Goal: Book appointment/travel/reservation

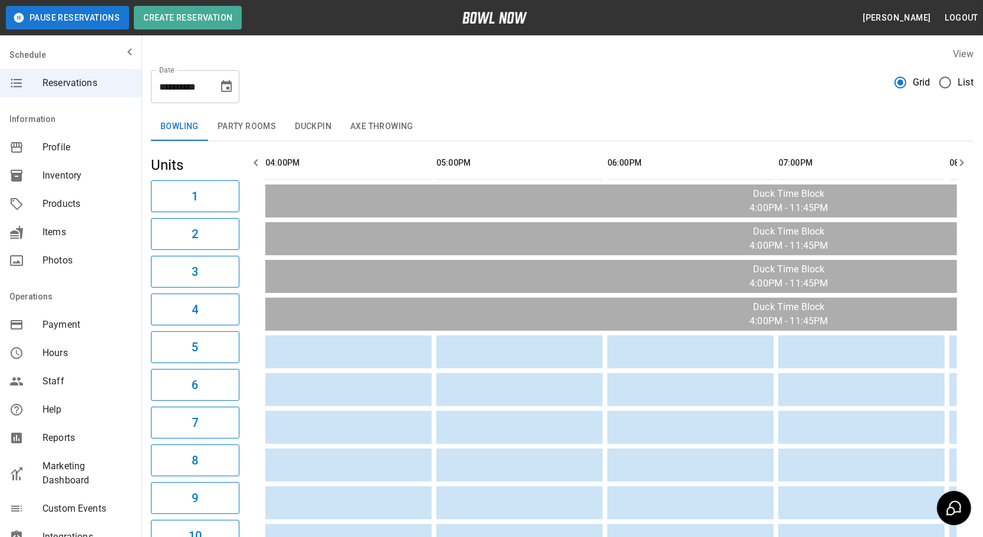
click at [957, 157] on icon "button" at bounding box center [962, 163] width 14 height 14
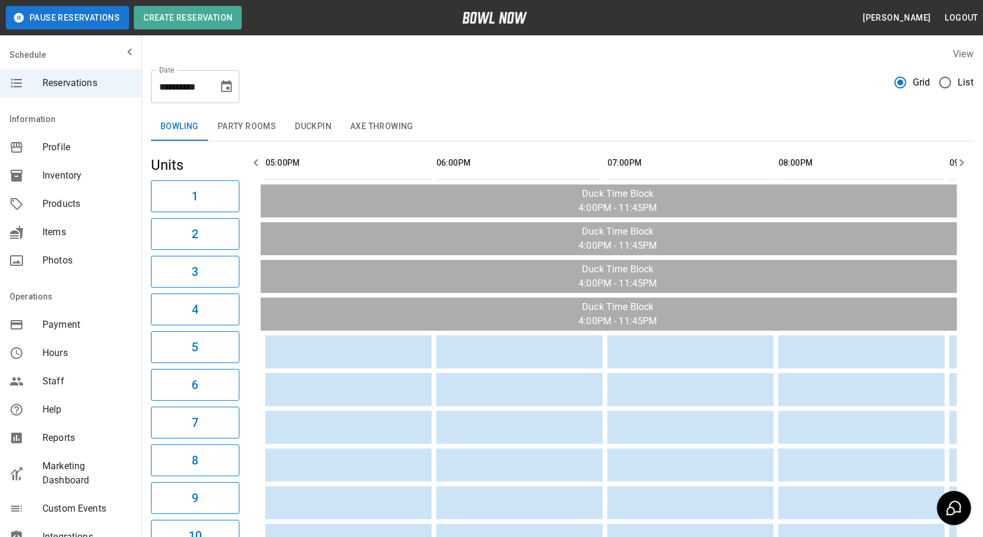
click at [957, 157] on icon "button" at bounding box center [962, 163] width 14 height 14
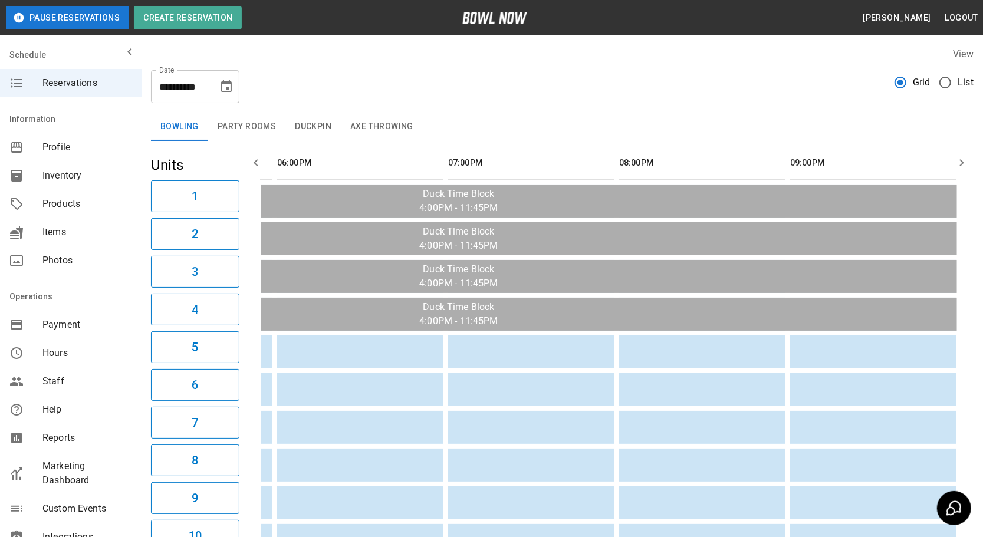
click at [957, 157] on icon "button" at bounding box center [962, 163] width 14 height 14
click at [229, 88] on icon "Choose date, selected date is Sep 25, 2025" at bounding box center [226, 86] width 11 height 12
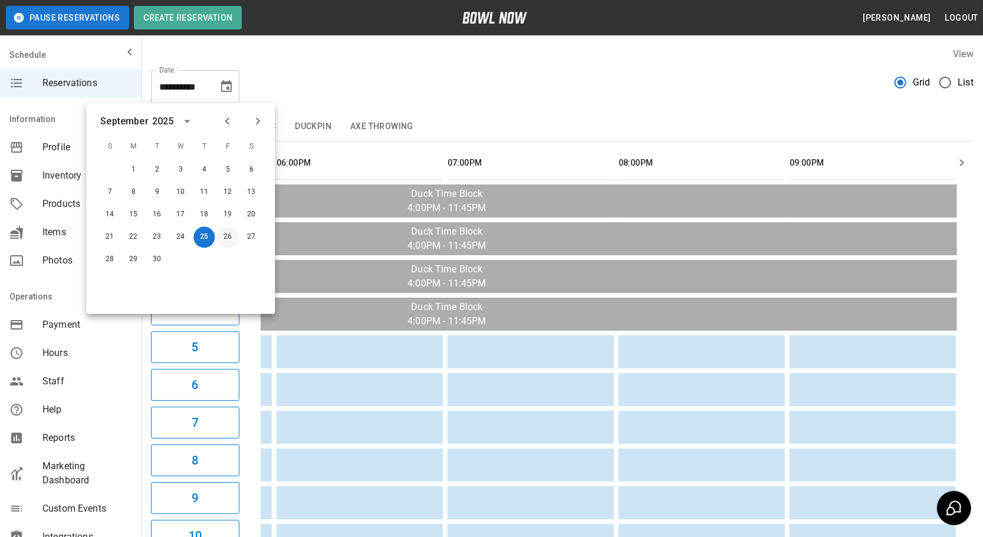
click at [225, 234] on button "26" at bounding box center [227, 237] width 21 height 21
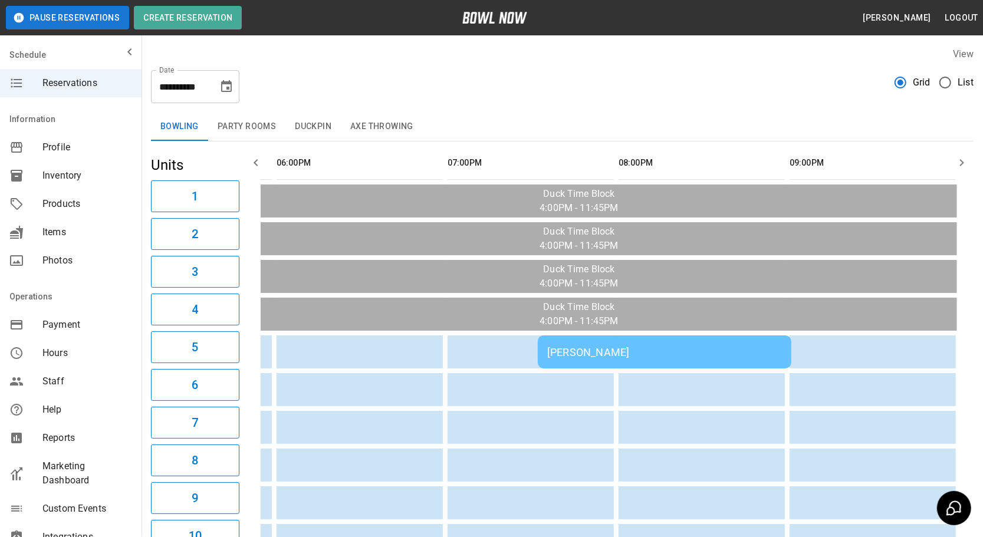
click at [958, 162] on icon "button" at bounding box center [962, 163] width 14 height 14
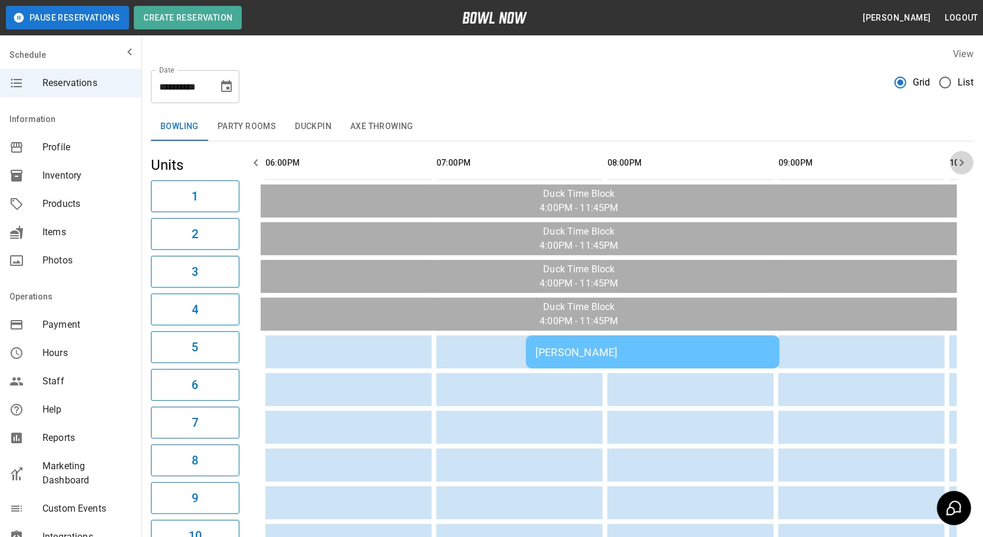
click at [958, 162] on icon "button" at bounding box center [962, 163] width 14 height 14
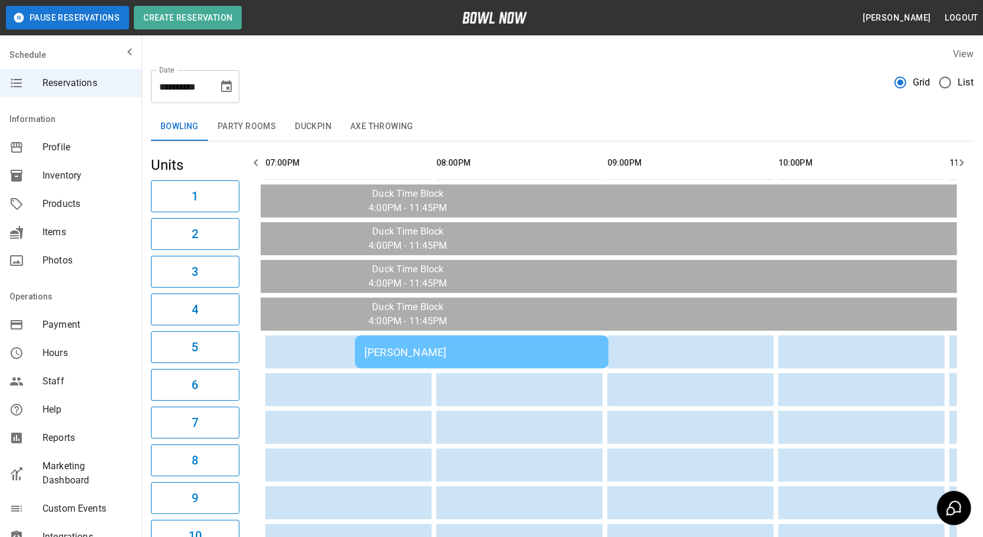
click at [958, 162] on icon "button" at bounding box center [962, 163] width 14 height 14
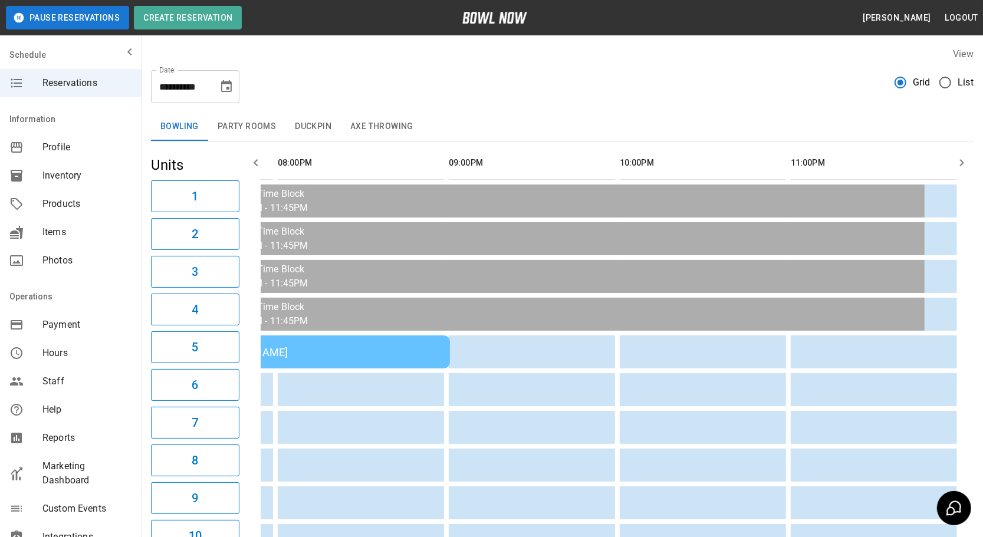
click at [252, 162] on icon "button" at bounding box center [256, 163] width 14 height 14
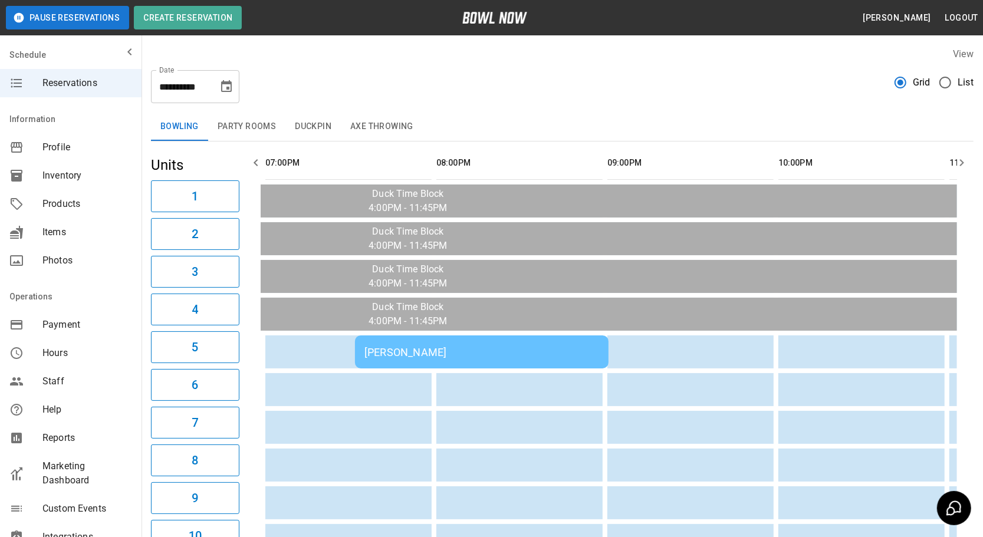
click at [252, 162] on icon "button" at bounding box center [256, 163] width 14 height 14
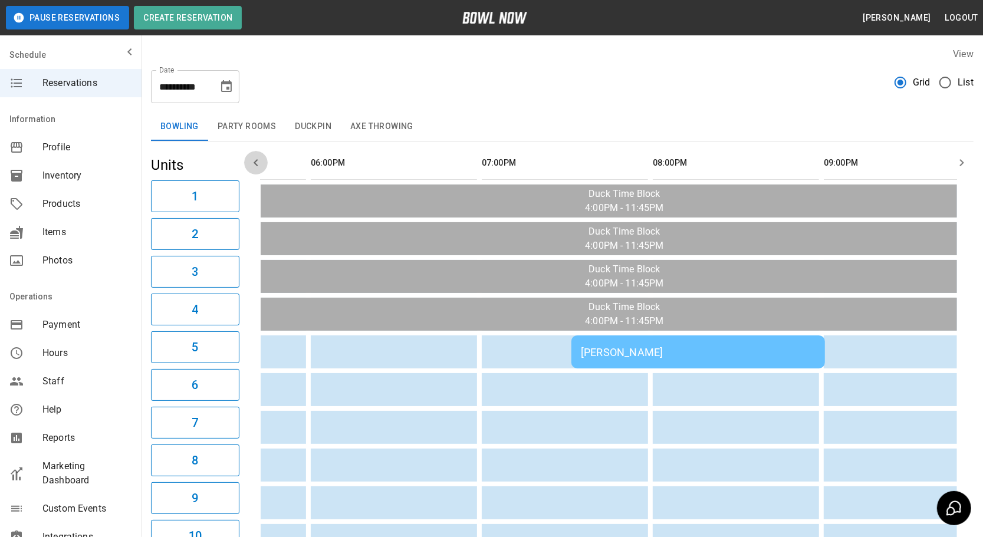
click at [252, 162] on icon "button" at bounding box center [256, 163] width 14 height 14
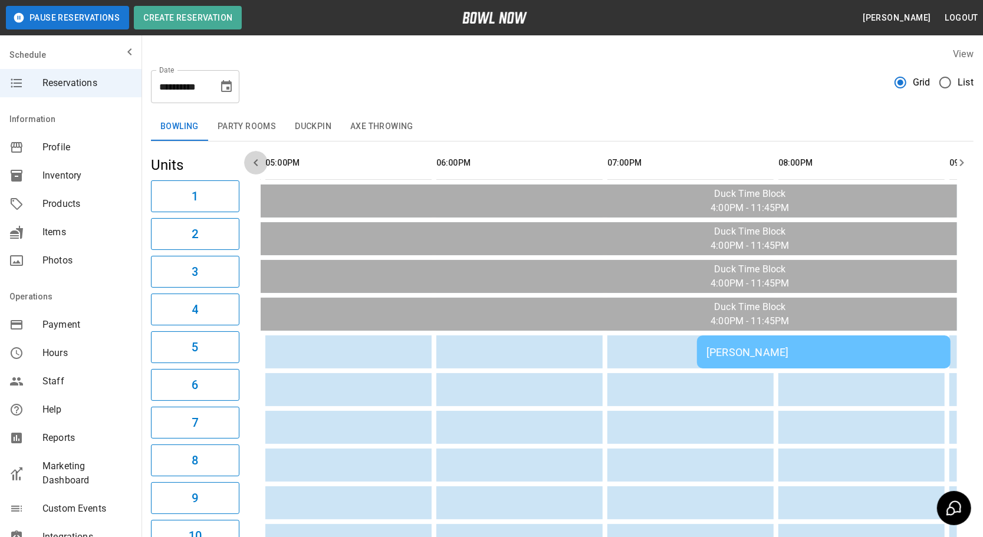
click at [252, 162] on icon "button" at bounding box center [256, 163] width 14 height 14
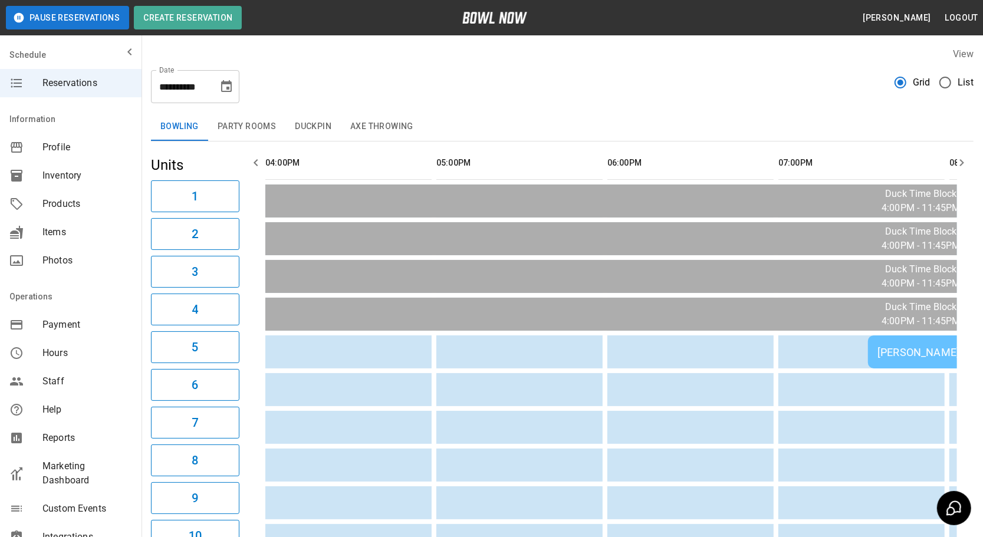
click at [252, 162] on icon "button" at bounding box center [256, 163] width 14 height 14
click at [229, 86] on icon "Choose date, selected date is Sep 26, 2025" at bounding box center [226, 87] width 14 height 14
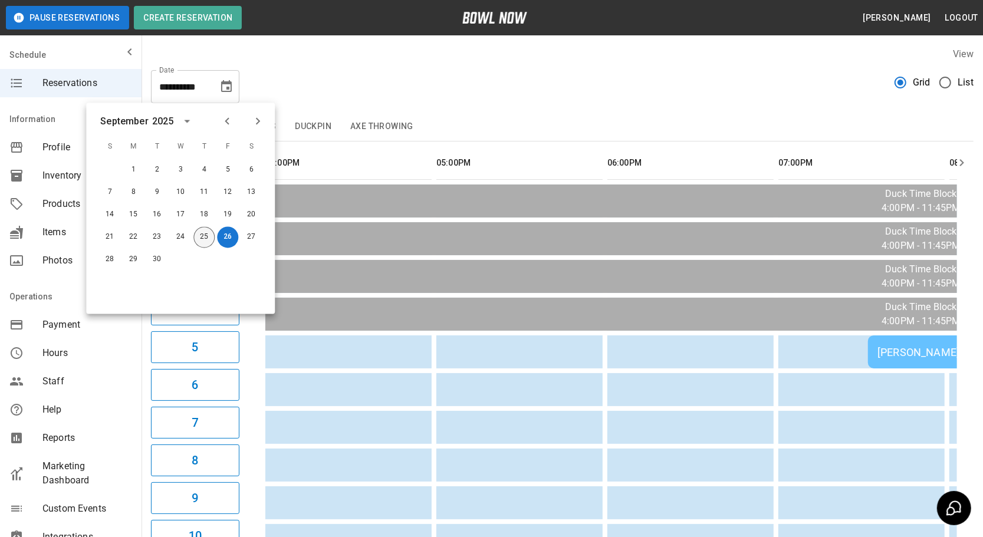
click at [205, 235] on button "25" at bounding box center [203, 237] width 21 height 21
type input "**********"
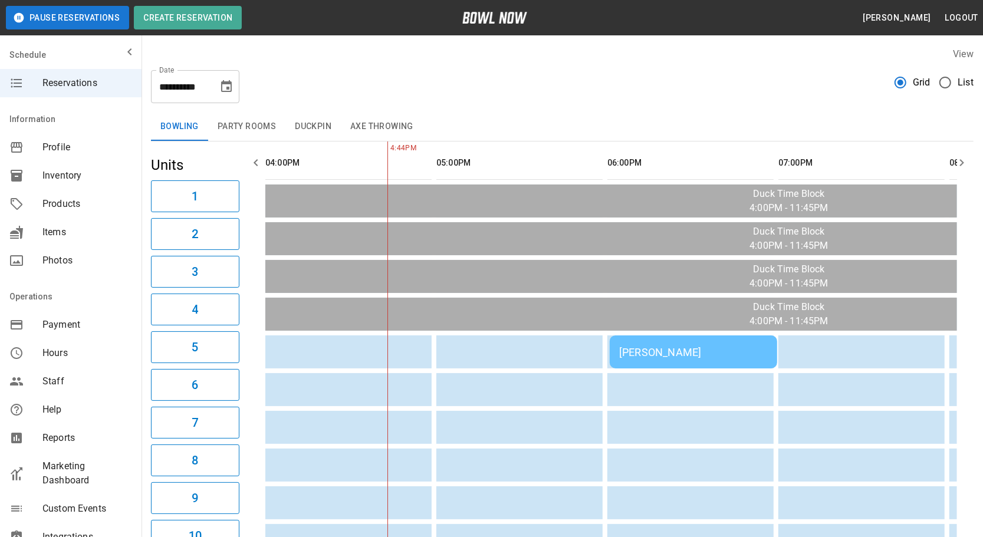
click at [661, 169] on div "[PERSON_NAME]" at bounding box center [693, 352] width 149 height 12
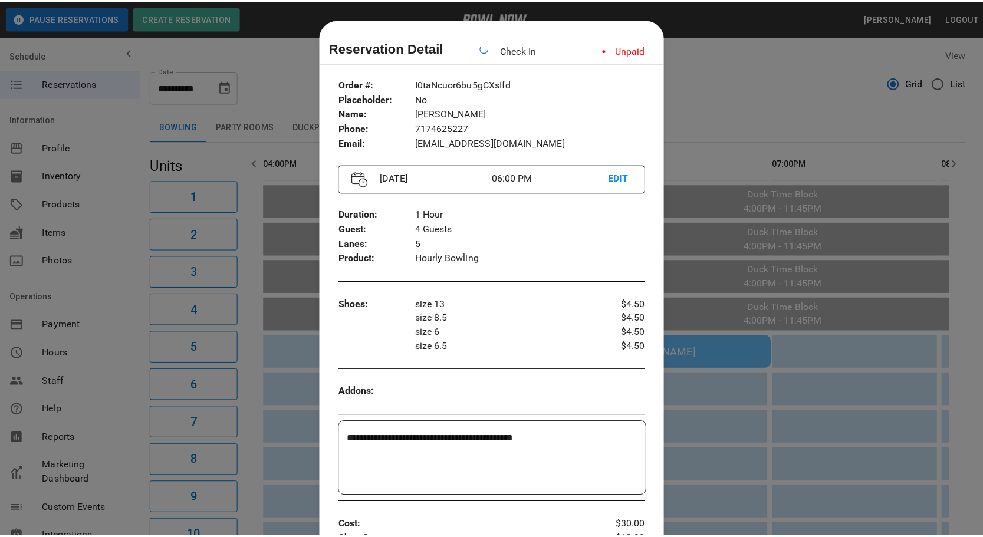
scroll to position [18, 0]
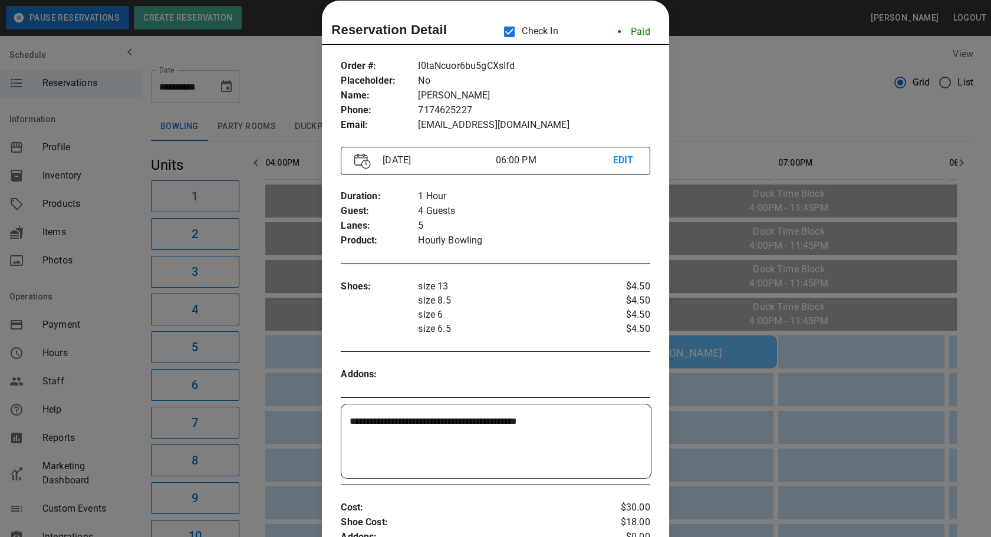
click at [733, 94] on div at bounding box center [495, 268] width 991 height 537
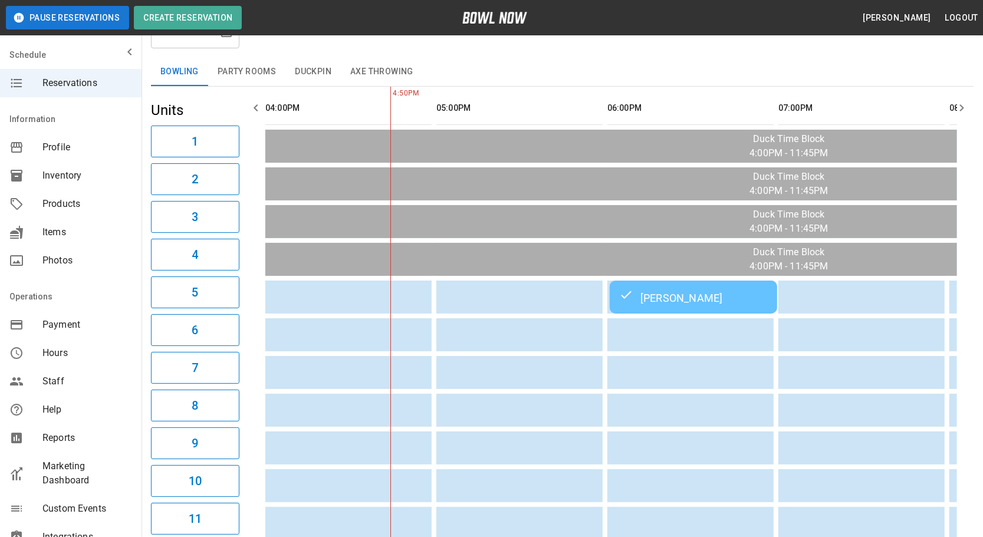
scroll to position [29, 0]
